Goal: Transaction & Acquisition: Purchase product/service

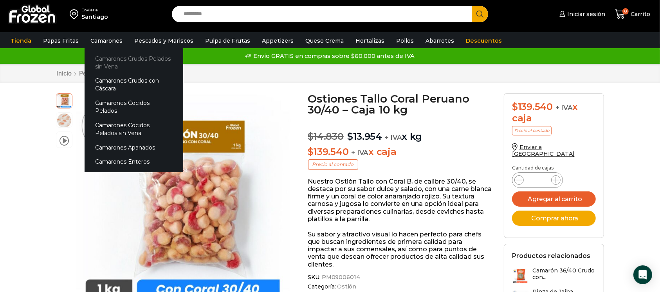
click at [110, 58] on link "Camarones Crudos Pelados sin Vena" at bounding box center [134, 62] width 99 height 22
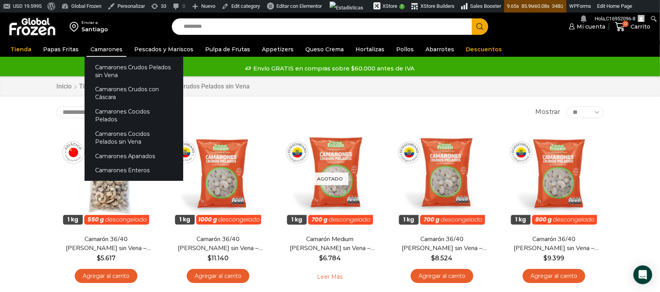
click at [103, 49] on link "Camarones" at bounding box center [106, 49] width 40 height 15
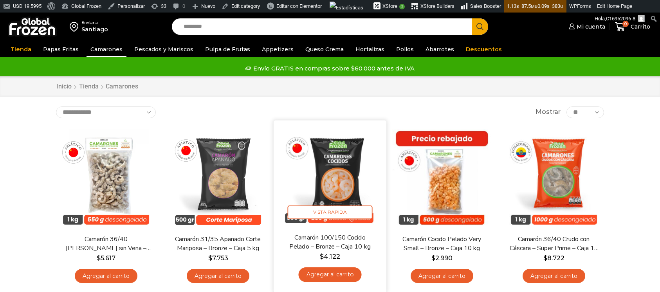
click at [316, 173] on img at bounding box center [329, 176] width 101 height 101
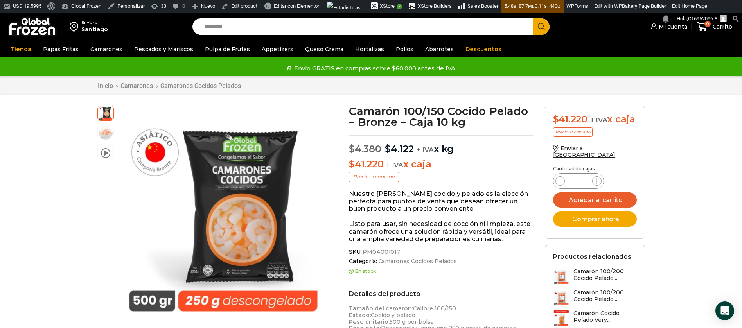
click at [247, 27] on input "Search input" at bounding box center [365, 26] width 330 height 16
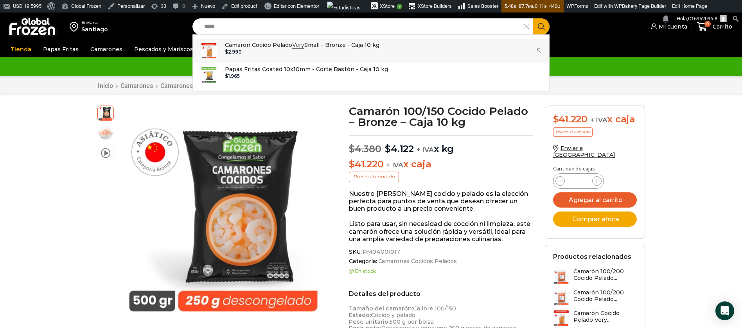
click at [252, 46] on p "Camarón Cocido Pelado Very Small - Bronze - Caja 10 kg" at bounding box center [302, 45] width 155 height 9
type input "**********"
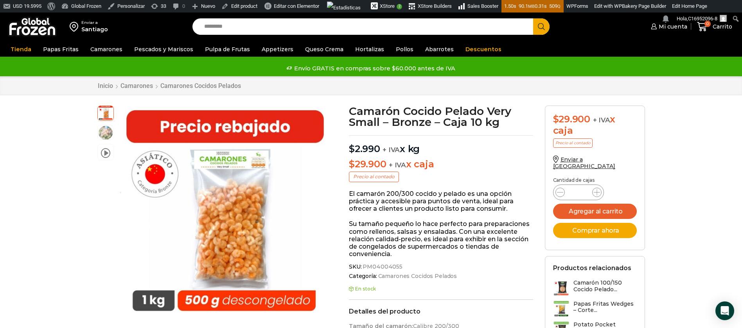
click at [30, 27] on img at bounding box center [32, 26] width 49 height 20
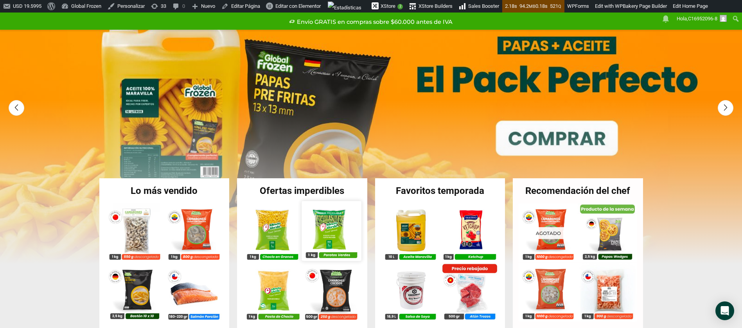
scroll to position [117, 0]
